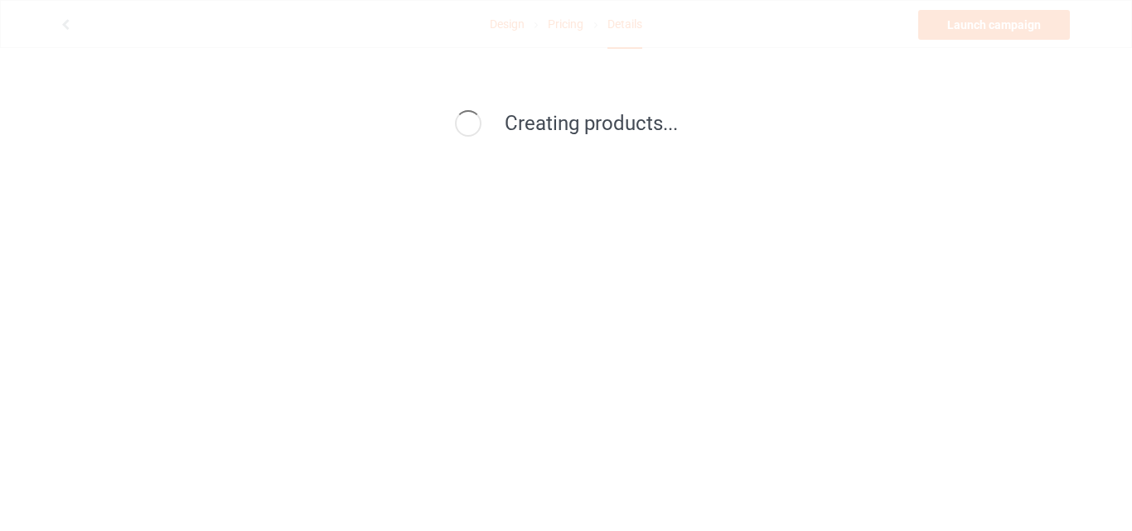
click at [599, 243] on div "Creating products..." at bounding box center [566, 265] width 1132 height 531
click at [594, 187] on div "Creating products..." at bounding box center [566, 265] width 1132 height 531
